Goal: Information Seeking & Learning: Compare options

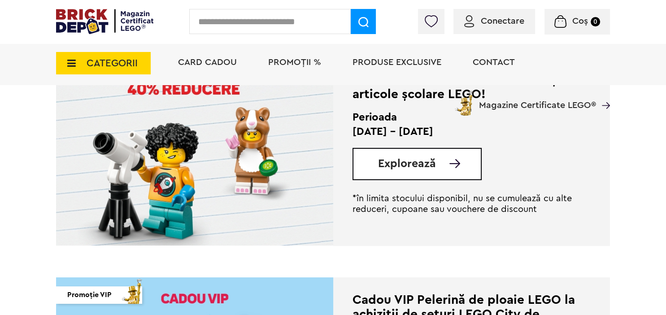
scroll to position [237, 0]
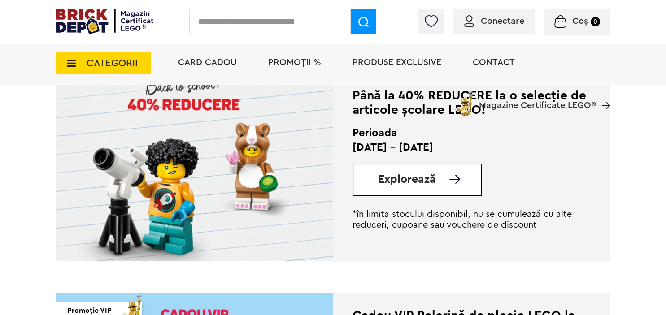
click at [419, 179] on span "Explorează" at bounding box center [407, 179] width 58 height 11
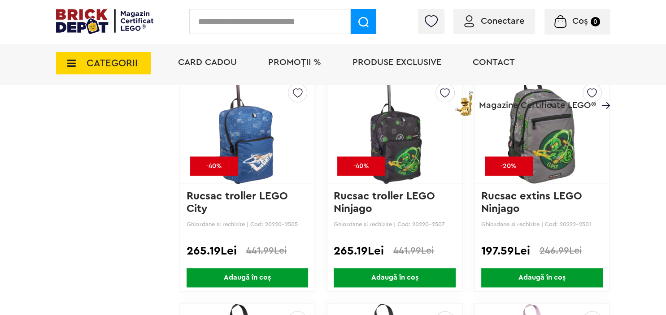
scroll to position [1372, 0]
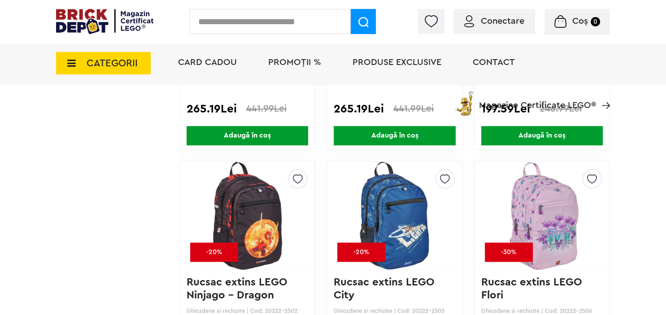
drag, startPoint x: 548, startPoint y: 212, endPoint x: 546, endPoint y: 216, distance: 5.4
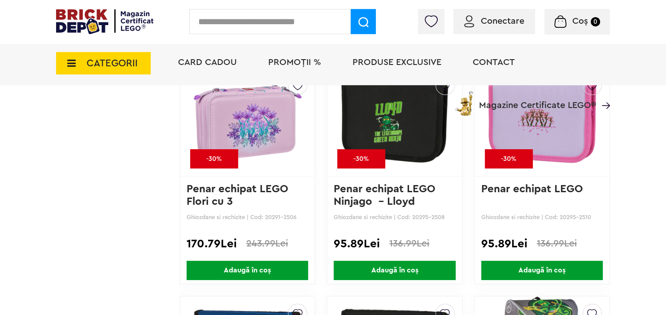
scroll to position [3218, 0]
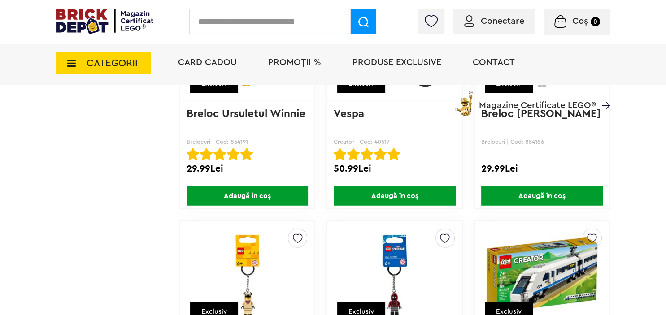
scroll to position [5680, 0]
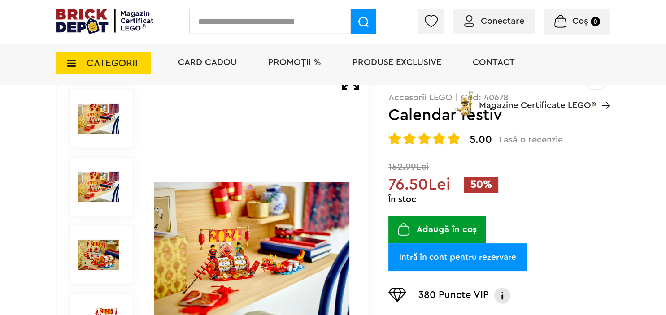
scroll to position [95, 0]
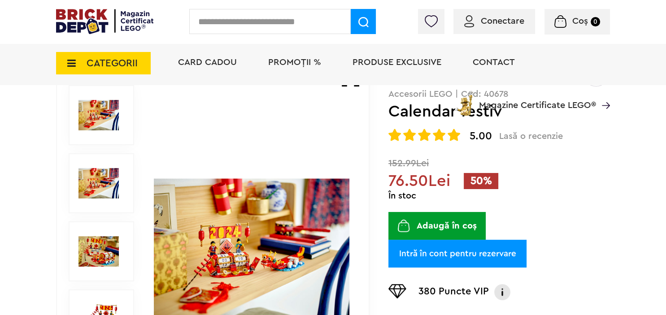
click at [104, 177] on img at bounding box center [98, 183] width 40 height 40
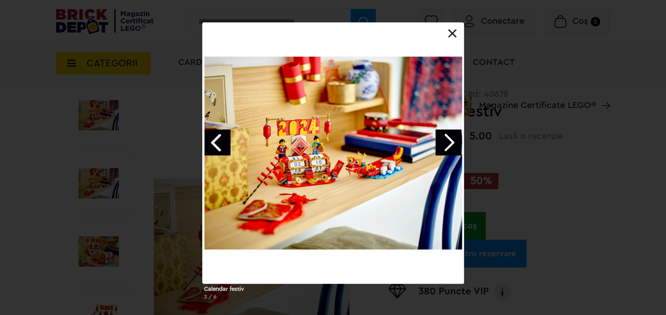
click at [453, 144] on link "Next image" at bounding box center [448, 143] width 26 height 26
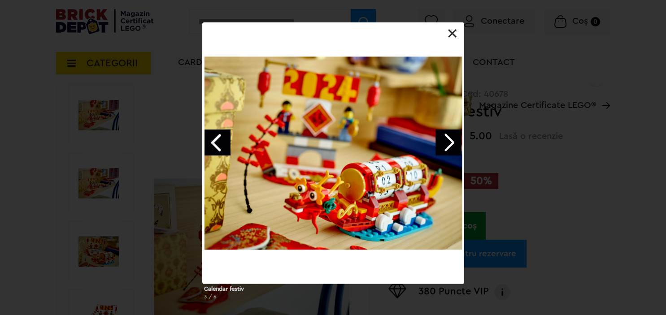
click at [450, 35] on link at bounding box center [452, 33] width 9 height 9
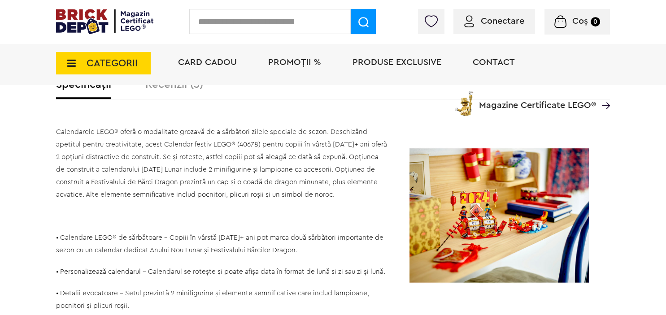
scroll to position [568, 0]
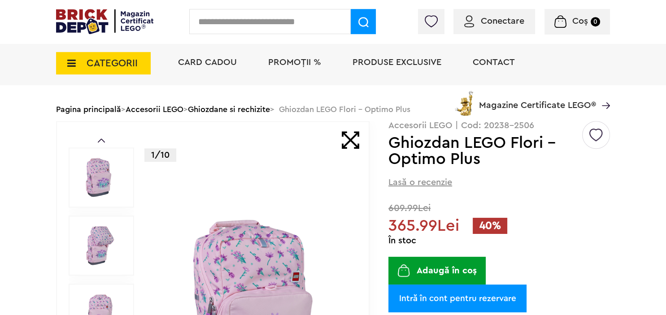
scroll to position [47, 0]
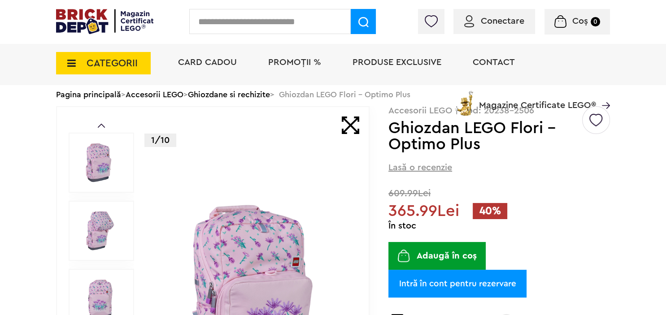
click at [99, 220] on img at bounding box center [98, 231] width 40 height 40
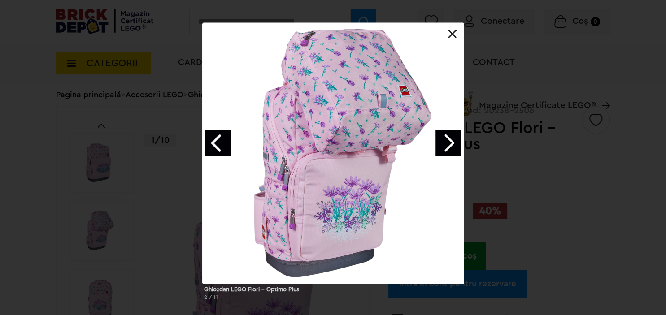
click at [460, 145] on link "Next image" at bounding box center [448, 143] width 26 height 26
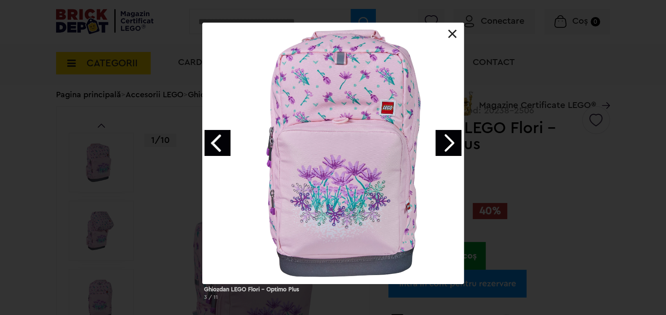
click at [460, 145] on link "Next image" at bounding box center [448, 143] width 26 height 26
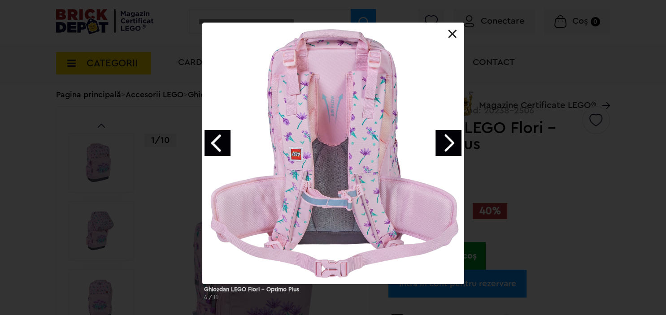
click at [460, 145] on link "Next image" at bounding box center [448, 143] width 26 height 26
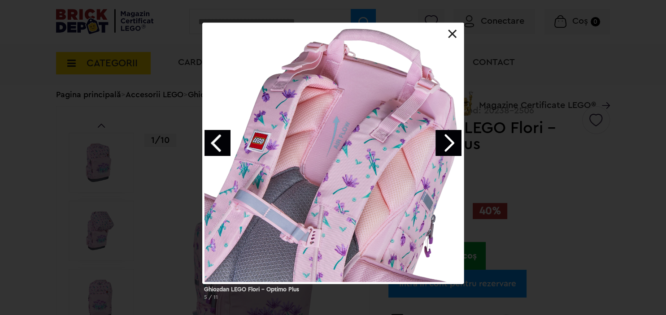
click at [460, 145] on link "Next image" at bounding box center [448, 143] width 26 height 26
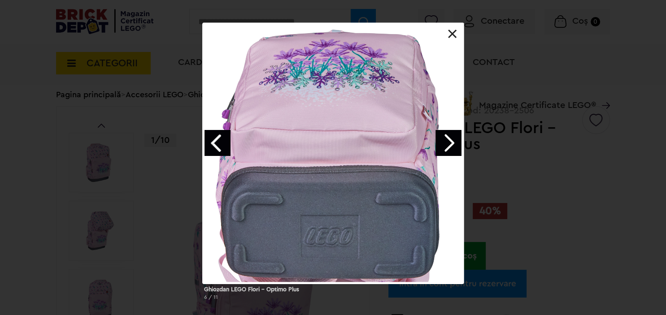
click at [460, 145] on link "Next image" at bounding box center [448, 143] width 26 height 26
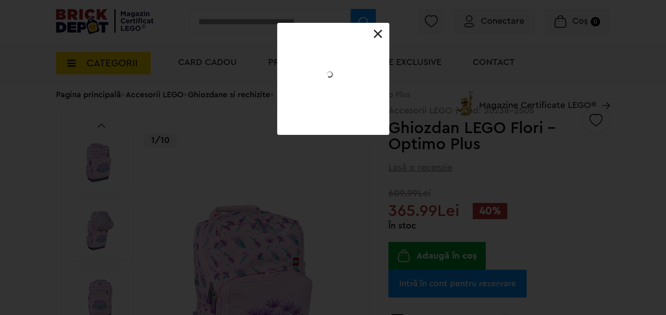
click at [376, 35] on link at bounding box center [377, 34] width 9 height 9
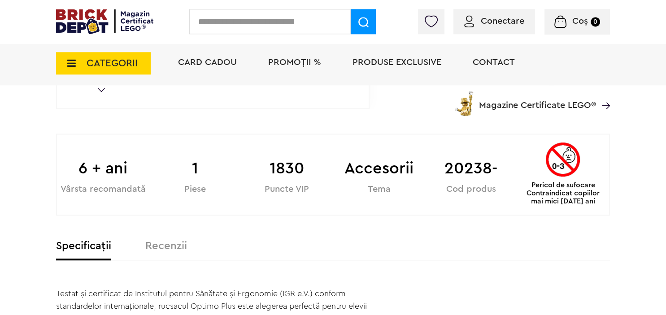
scroll to position [426, 0]
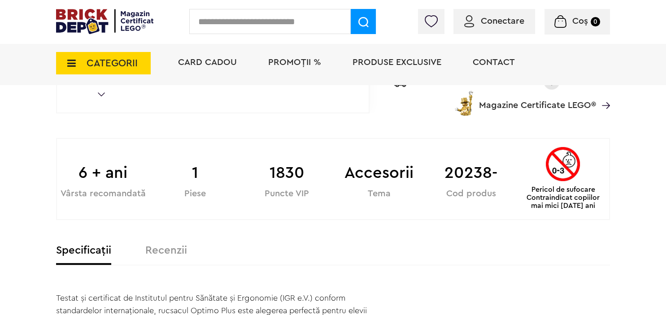
click at [161, 247] on label "Recenzii" at bounding box center [166, 250] width 42 height 11
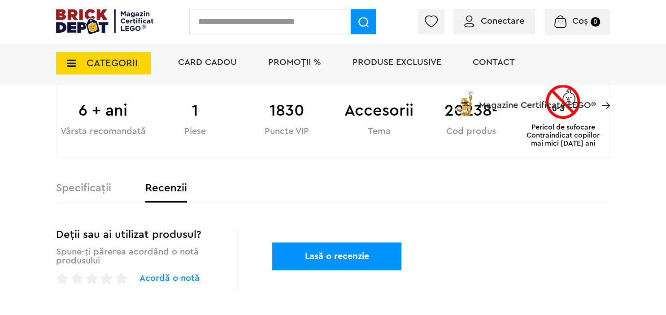
scroll to position [520, 0]
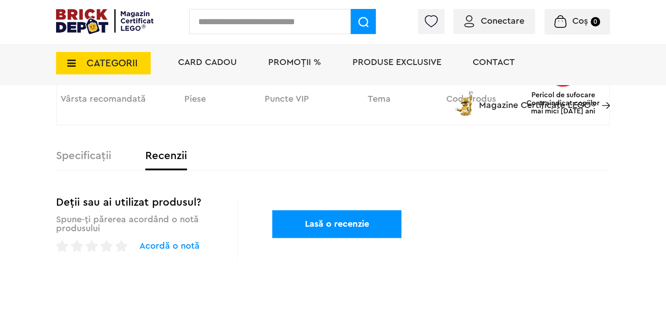
click at [102, 152] on label "Specificații" at bounding box center [83, 156] width 55 height 11
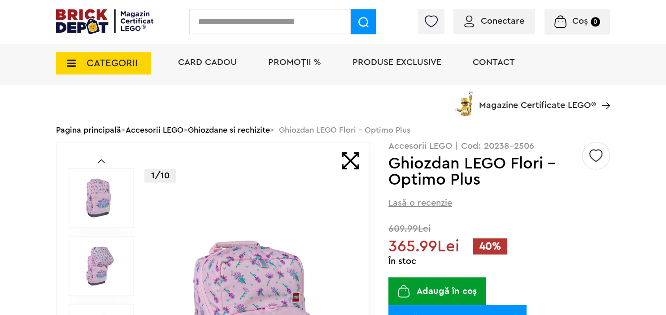
scroll to position [0, 0]
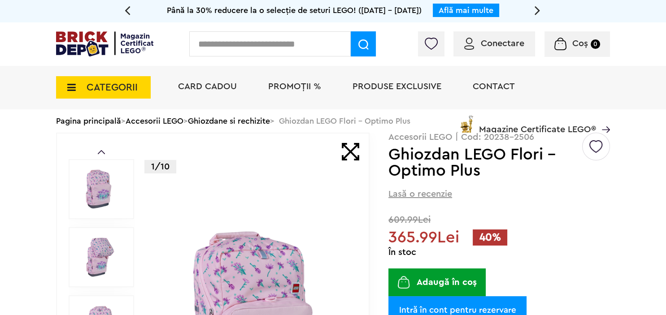
click at [107, 191] on img at bounding box center [98, 189] width 40 height 40
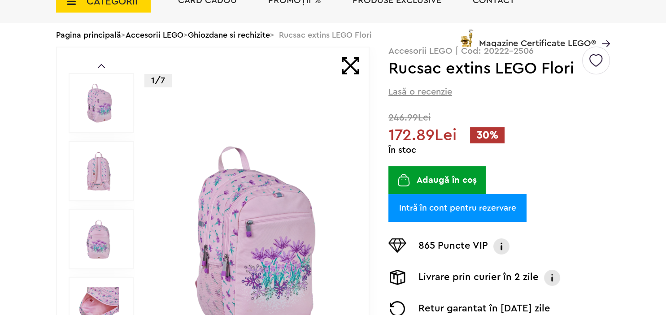
scroll to position [95, 0]
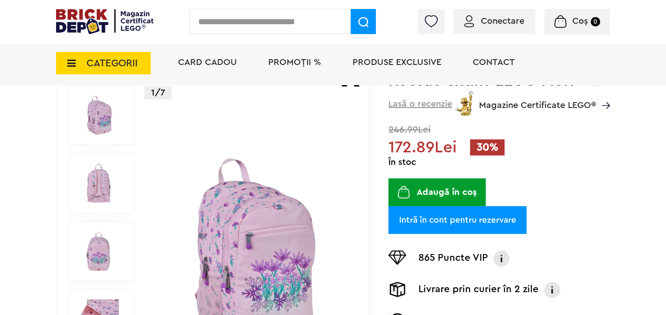
click at [112, 182] on img at bounding box center [98, 183] width 40 height 40
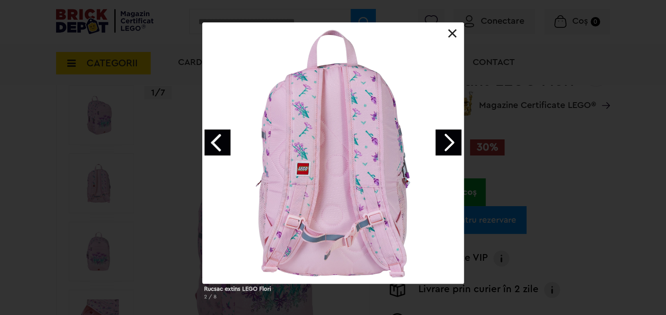
click at [451, 33] on link at bounding box center [452, 33] width 9 height 9
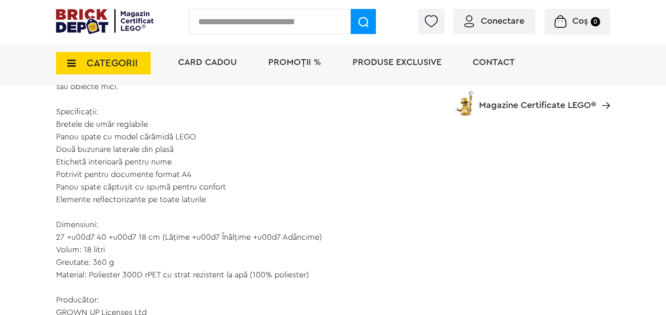
scroll to position [710, 0]
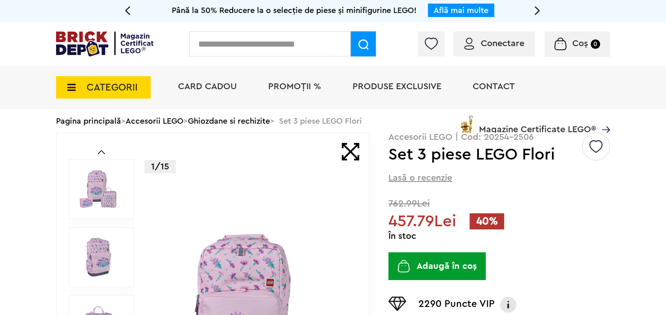
click at [100, 191] on img at bounding box center [98, 189] width 40 height 40
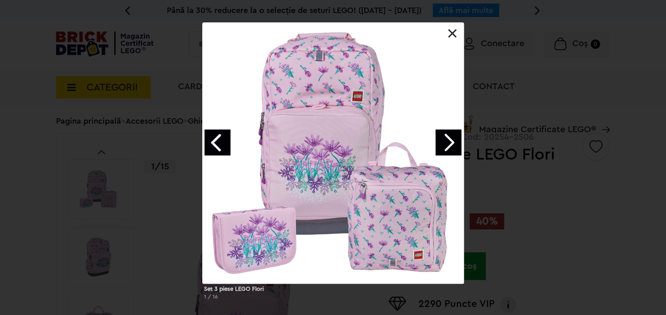
click at [450, 141] on link "Next image" at bounding box center [448, 143] width 26 height 26
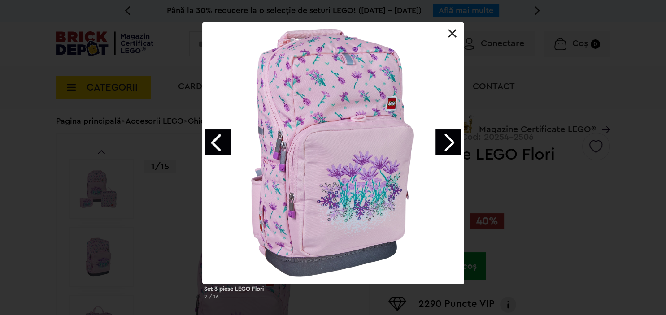
click at [450, 141] on link "Next image" at bounding box center [448, 143] width 26 height 26
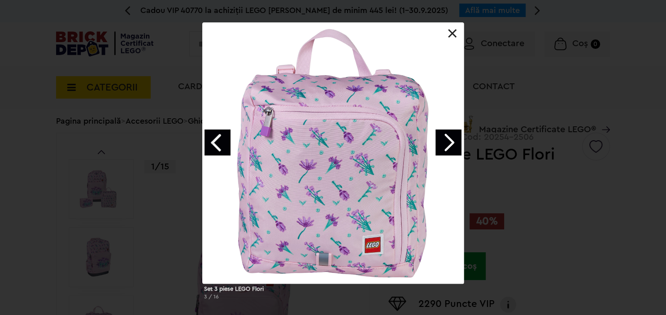
click at [450, 141] on link "Next image" at bounding box center [448, 143] width 26 height 26
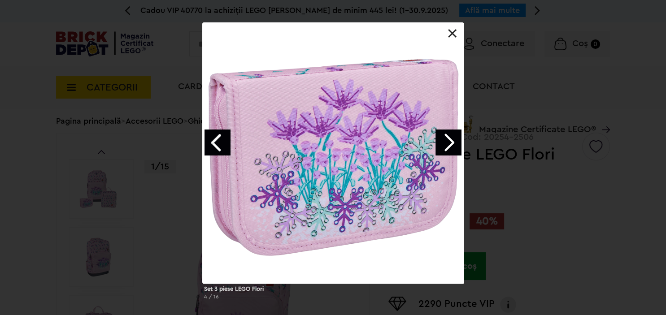
click at [450, 141] on link "Next image" at bounding box center [448, 143] width 26 height 26
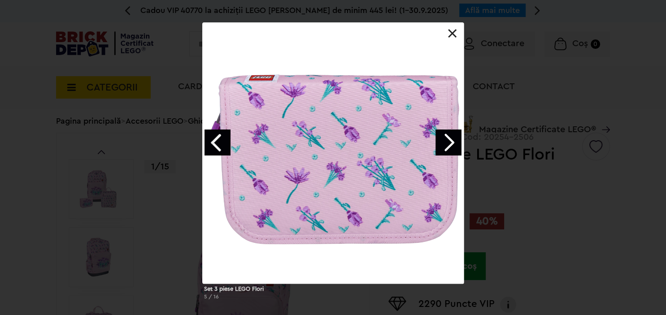
click at [450, 141] on link "Next image" at bounding box center [448, 143] width 26 height 26
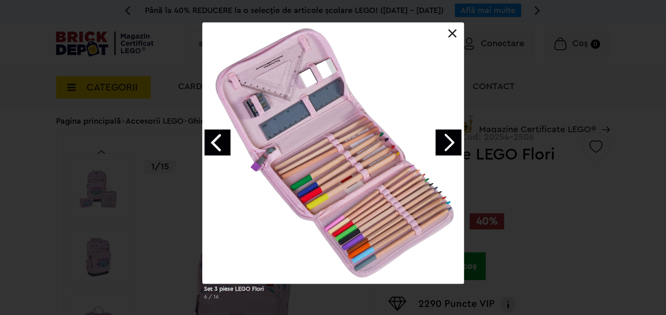
click at [450, 141] on link "Next image" at bounding box center [448, 143] width 26 height 26
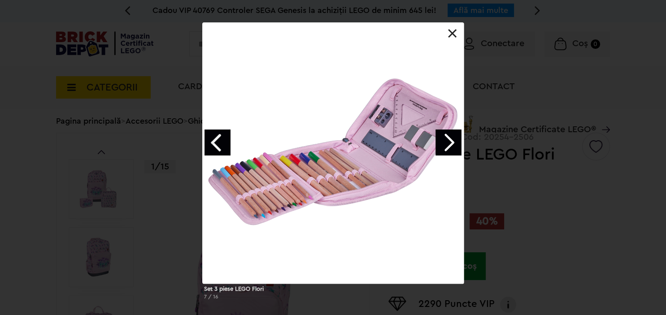
click at [450, 141] on link "Next image" at bounding box center [448, 143] width 26 height 26
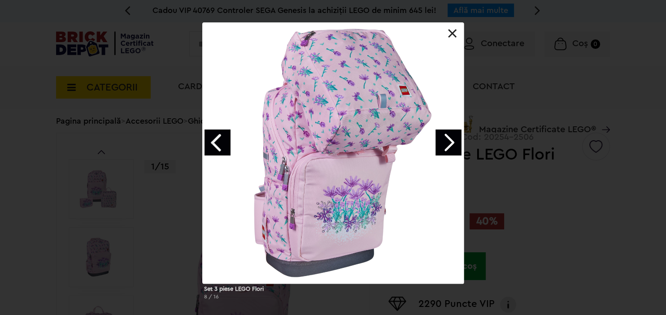
click at [451, 33] on link at bounding box center [452, 33] width 9 height 9
